Goal: Transaction & Acquisition: Purchase product/service

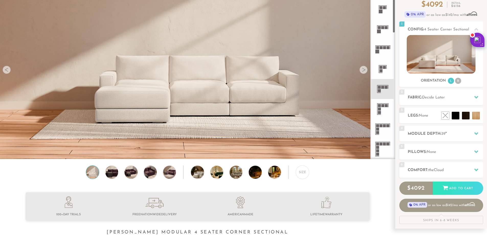
scroll to position [102, 0]
click at [383, 107] on icon at bounding box center [383, 108] width 20 height 20
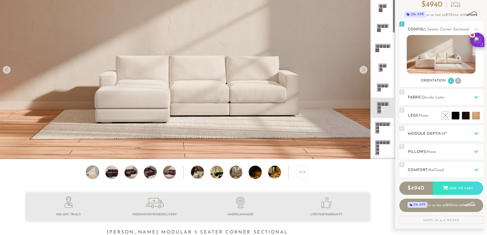
click at [385, 109] on icon at bounding box center [383, 108] width 20 height 20
click at [382, 125] on rect at bounding box center [380, 124] width 3 height 3
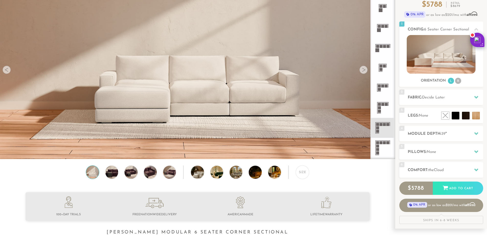
click at [382, 108] on icon at bounding box center [383, 108] width 20 height 20
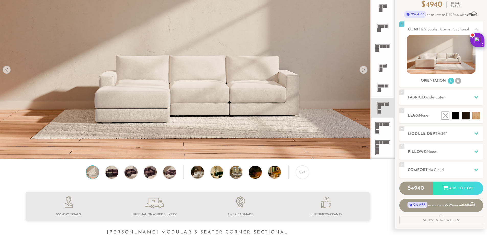
click at [376, 126] on icon at bounding box center [383, 128] width 20 height 20
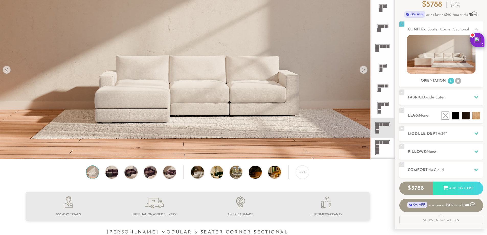
click at [365, 71] on div at bounding box center [363, 70] width 8 height 8
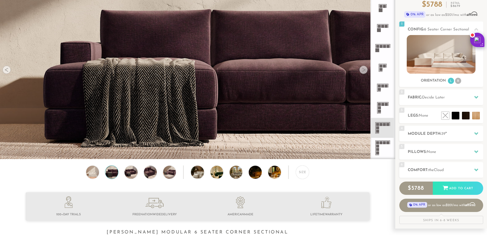
click at [385, 106] on icon at bounding box center [383, 108] width 20 height 20
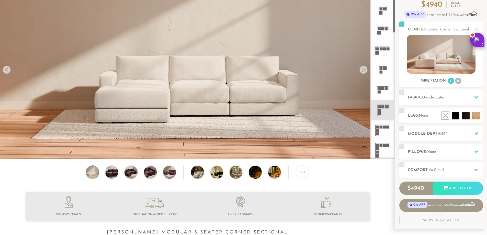
scroll to position [102, 0]
click at [381, 125] on rect at bounding box center [380, 124] width 3 height 3
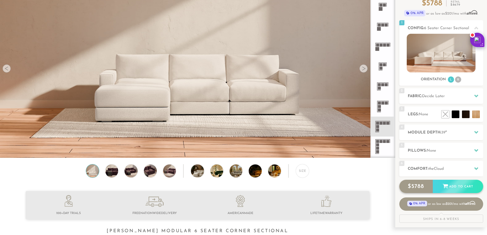
scroll to position [51, 0]
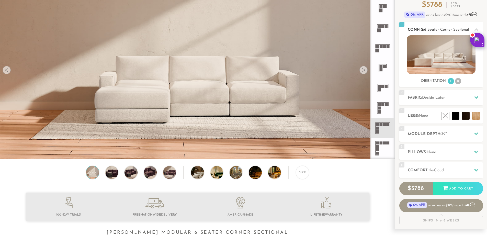
click at [456, 81] on li "R" at bounding box center [458, 81] width 6 height 6
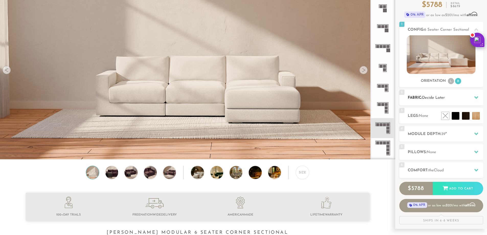
click at [418, 98] on h2 "Fabric: Decide Later" at bounding box center [445, 98] width 75 height 6
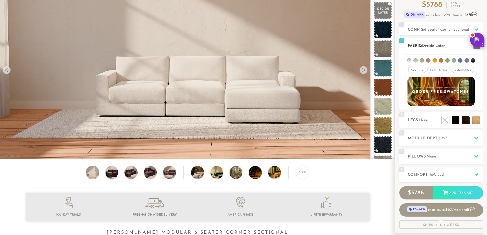
click at [472, 60] on li at bounding box center [473, 60] width 4 height 4
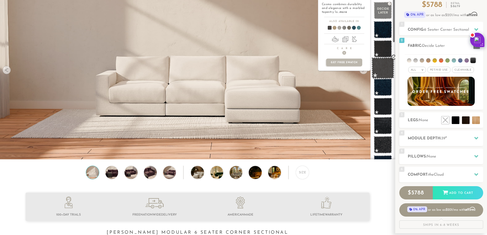
click at [376, 65] on span at bounding box center [382, 68] width 23 height 22
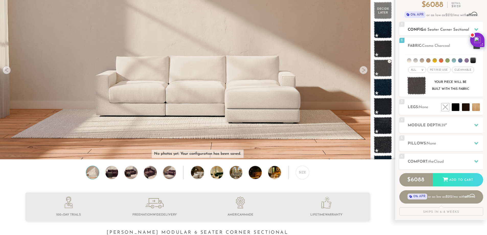
click at [435, 32] on h2 "Config: 6 Seater Corner Sectional" at bounding box center [445, 30] width 75 height 6
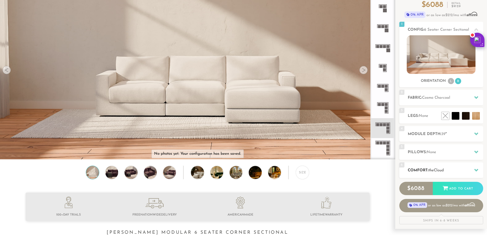
click at [451, 169] on h2 "Comfort: the Cloud" at bounding box center [445, 170] width 75 height 6
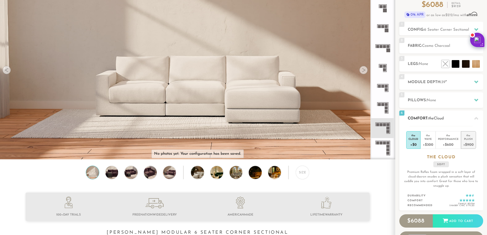
click at [474, 146] on li "the Plush +$900" at bounding box center [468, 140] width 15 height 18
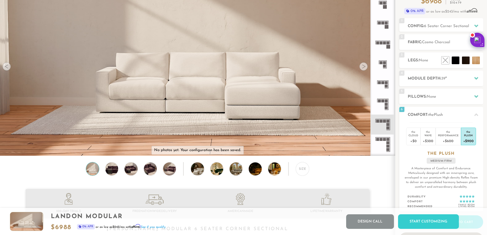
scroll to position [0, 0]
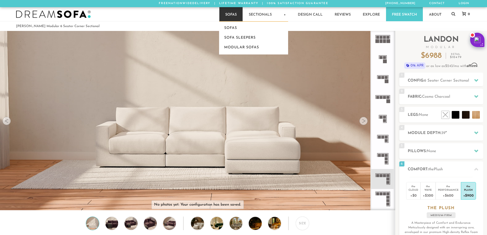
click at [233, 14] on link "Sofas" at bounding box center [230, 14] width 23 height 14
